Goal: Task Accomplishment & Management: Manage account settings

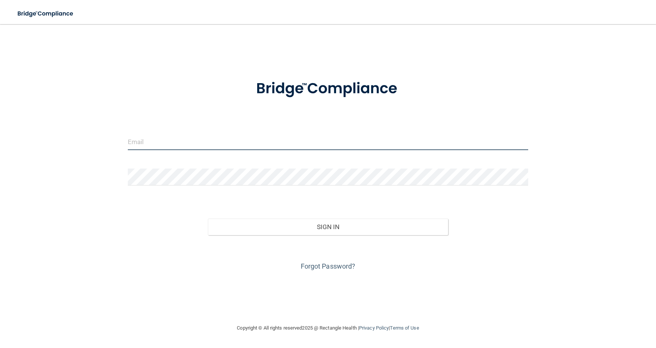
click at [221, 136] on input "email" at bounding box center [328, 141] width 401 height 17
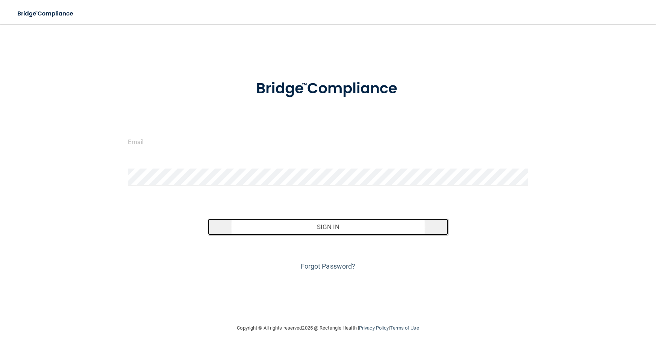
click at [331, 225] on button "Sign In" at bounding box center [328, 226] width 240 height 17
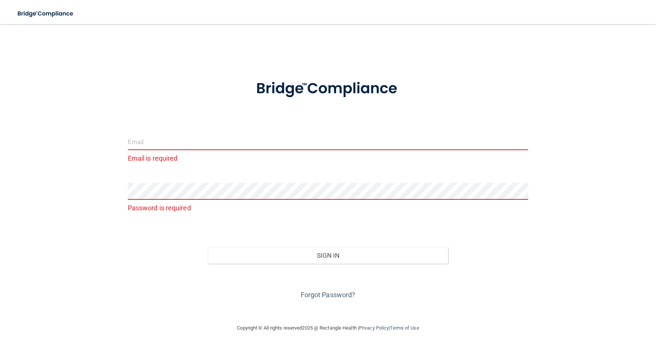
click at [257, 144] on input "email" at bounding box center [328, 141] width 401 height 17
drag, startPoint x: 449, startPoint y: 5, endPoint x: 432, endPoint y: 42, distance: 40.4
click at [432, 42] on div "Email is required Password is required Invalid email/password. You don't have p…" at bounding box center [328, 174] width 626 height 284
click at [177, 139] on input "email" at bounding box center [328, 141] width 401 height 17
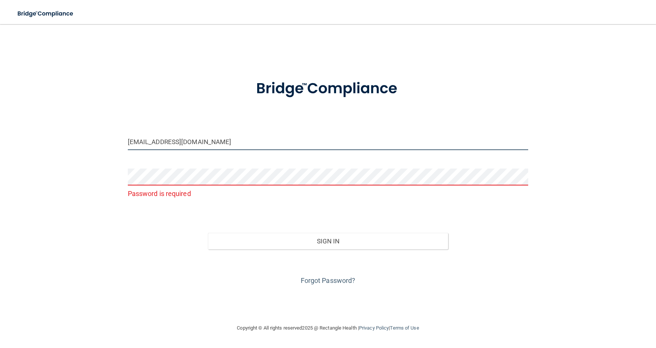
type input "[EMAIL_ADDRESS][DOMAIN_NAME]"
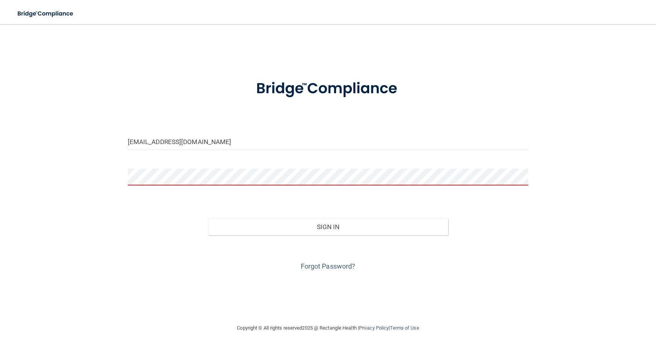
click at [208, 218] on button "Sign In" at bounding box center [328, 226] width 240 height 17
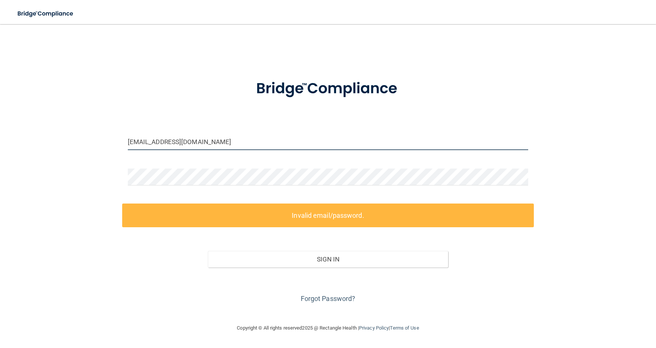
drag, startPoint x: 235, startPoint y: 134, endPoint x: 39, endPoint y: 97, distance: 199.9
click at [39, 97] on div "[EMAIL_ADDRESS][DOMAIN_NAME] Invalid email/password. You don't have permission …" at bounding box center [328, 174] width 626 height 284
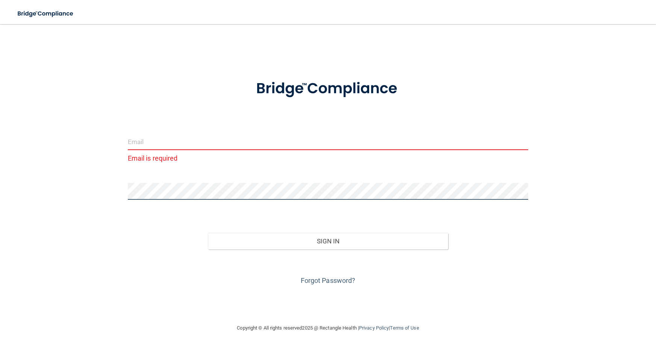
click at [38, 170] on div "Email is required Invalid email/password. You don't have permission to access t…" at bounding box center [328, 174] width 626 height 284
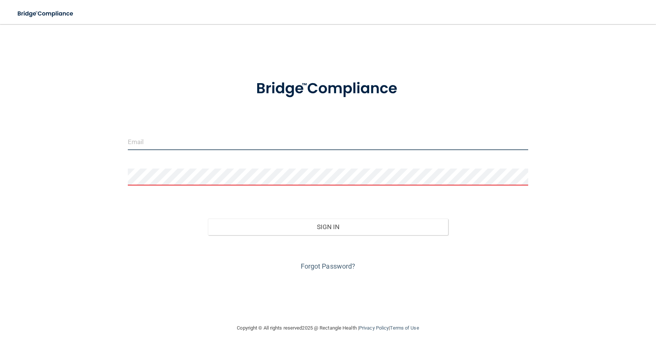
click at [155, 139] on input "email" at bounding box center [328, 141] width 401 height 17
